Goal: Unclear: Browse casually

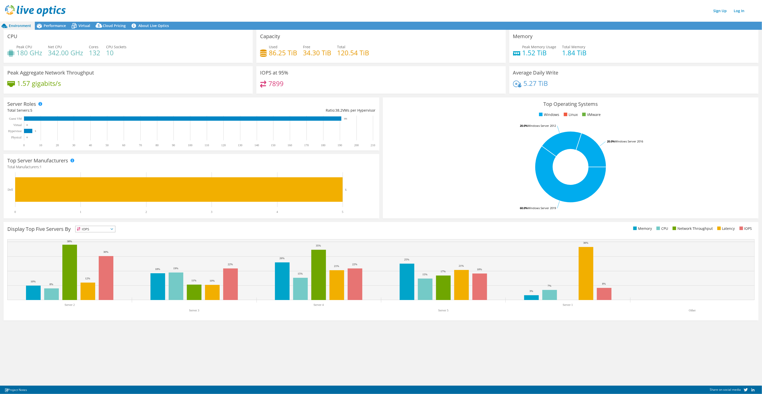
click at [287, 361] on div "CPU Peak CPU 180 GHz Net CPU 342.00 GHz Cores 132 CPU Sockets 10 Capacity Used …" at bounding box center [381, 207] width 762 height 355
